Goal: Task Accomplishment & Management: Use online tool/utility

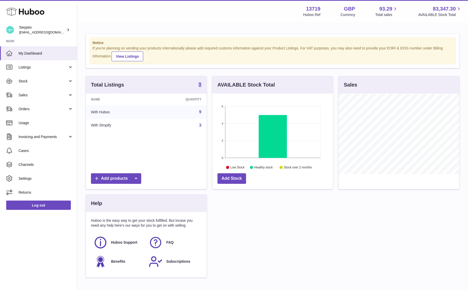
scroll to position [80, 121]
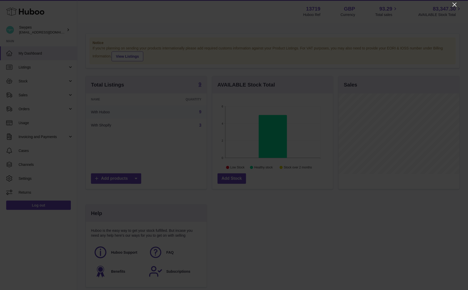
click at [454, 5] on icon "Close" at bounding box center [454, 5] width 4 height 4
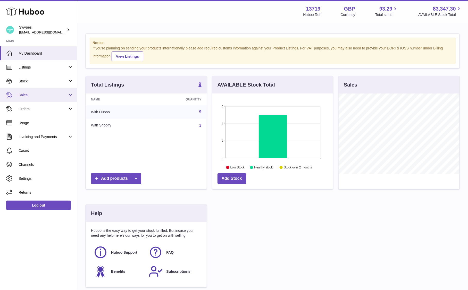
click at [38, 91] on link "Sales" at bounding box center [38, 95] width 77 height 14
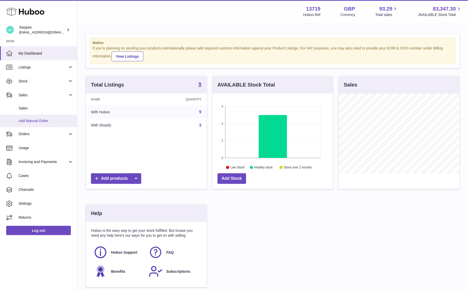
click at [38, 120] on span "Add Manual Order" at bounding box center [46, 120] width 55 height 5
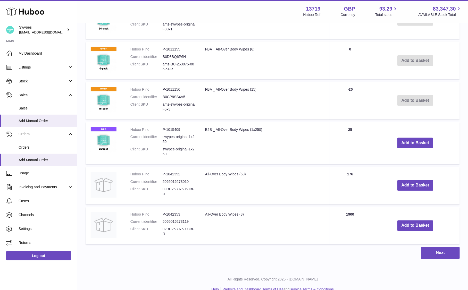
scroll to position [301, 0]
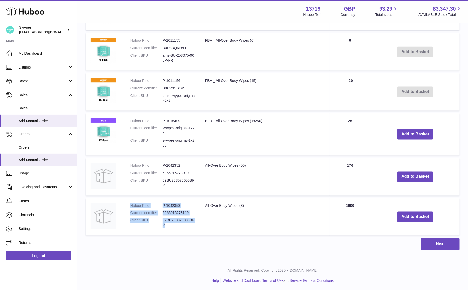
drag, startPoint x: 131, startPoint y: 205, endPoint x: 168, endPoint y: 225, distance: 42.3
click at [168, 225] on dl "Huboo P no P-1042353 Current identifier 5065016273119 Client SKU 02BU253075003B…" at bounding box center [162, 216] width 64 height 27
copy dl "Huboo P no P-1042353 Current identifier 5065016273119 Client SKU 02BU253075003B…"
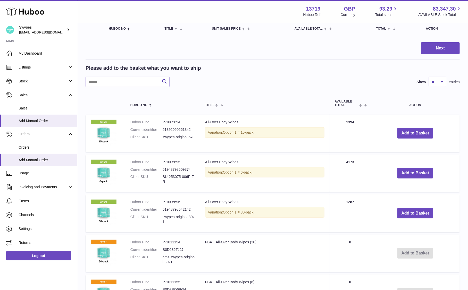
scroll to position [58, 0]
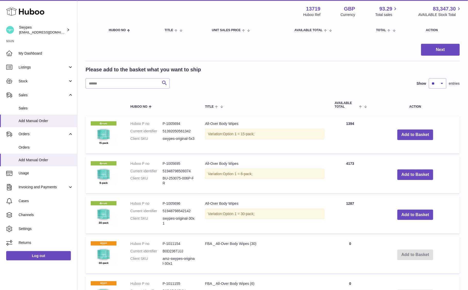
click at [422, 205] on td "Add to Basket" at bounding box center [415, 215] width 89 height 38
click at [422, 206] on td "Add to Basket" at bounding box center [415, 215] width 89 height 38
click at [422, 211] on button "Add to Basket" at bounding box center [415, 215] width 36 height 11
